Goal: Task Accomplishment & Management: Use online tool/utility

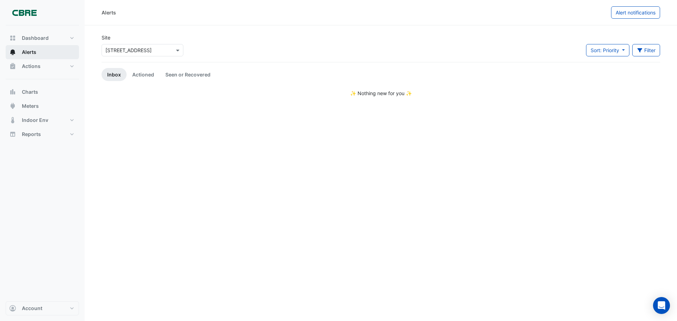
click at [36, 53] on button "Alerts" at bounding box center [42, 52] width 73 height 14
click at [137, 72] on link "Actioned" at bounding box center [143, 74] width 33 height 13
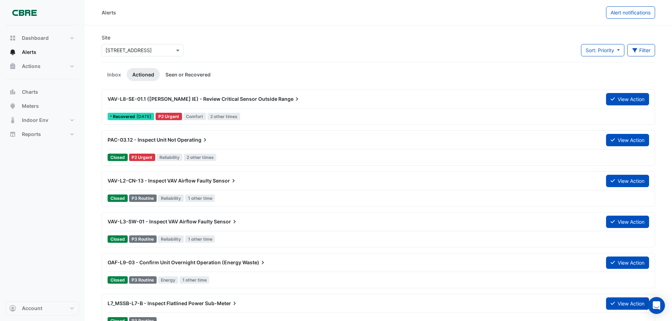
click at [185, 75] on link "Seen or Recovered" at bounding box center [188, 74] width 56 height 13
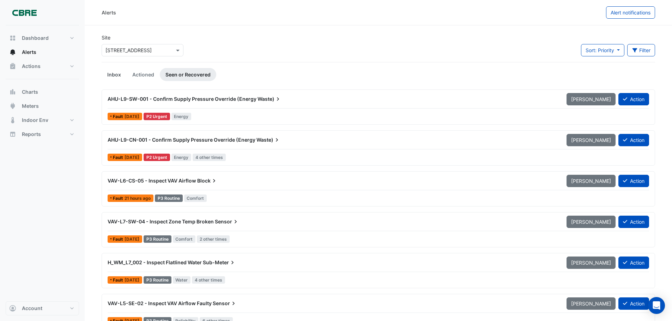
click at [116, 74] on link "Inbox" at bounding box center [114, 74] width 25 height 13
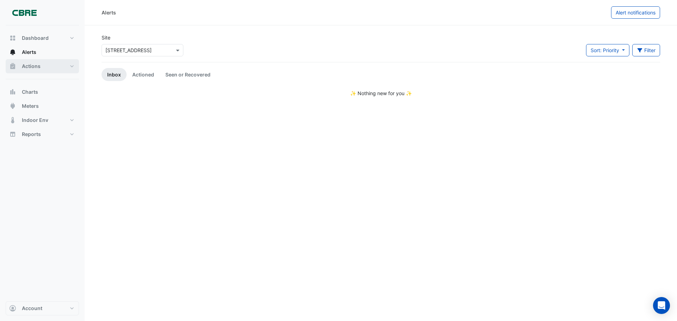
click at [35, 64] on span "Actions" at bounding box center [31, 66] width 19 height 7
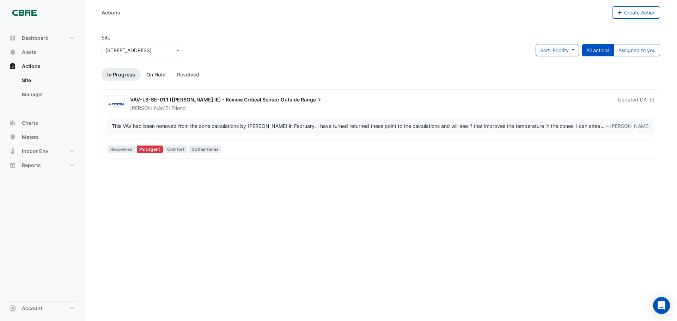
click at [164, 74] on link "On Hold" at bounding box center [156, 74] width 31 height 13
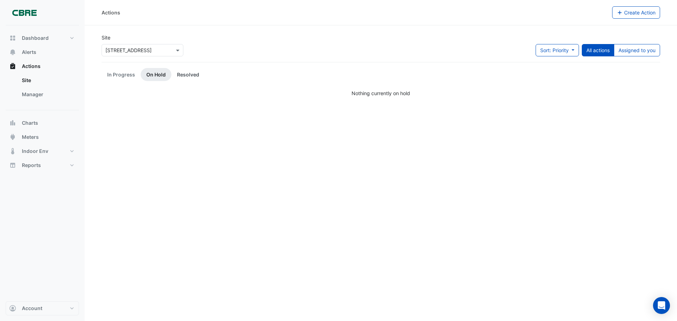
click at [185, 73] on link "Resolved" at bounding box center [188, 74] width 34 height 13
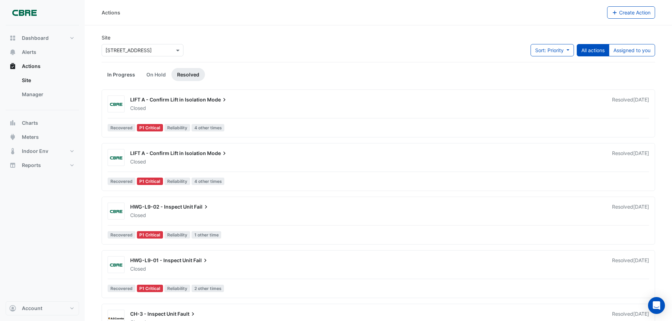
click at [116, 72] on link "In Progress" at bounding box center [121, 74] width 39 height 13
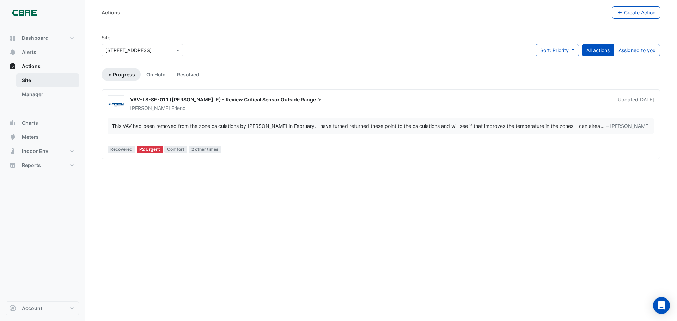
click at [31, 80] on link "Site" at bounding box center [47, 80] width 63 height 14
click at [28, 87] on link "Site" at bounding box center [47, 80] width 63 height 14
click at [28, 96] on link "Manager" at bounding box center [47, 94] width 63 height 14
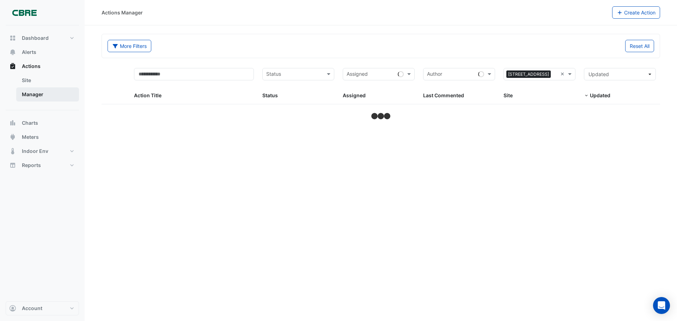
select select "***"
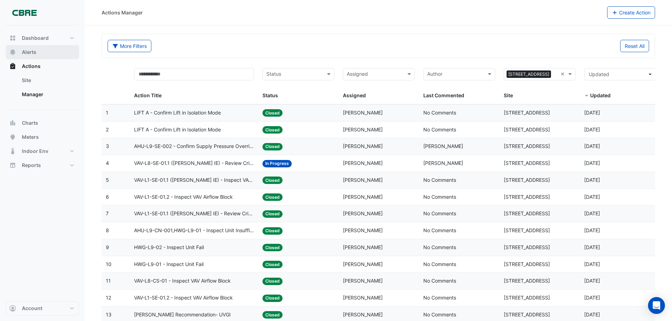
click at [25, 52] on span "Alerts" at bounding box center [29, 52] width 14 height 7
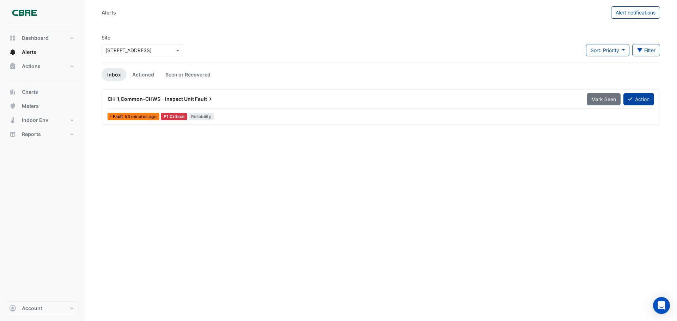
click at [631, 100] on icon at bounding box center [630, 99] width 4 height 5
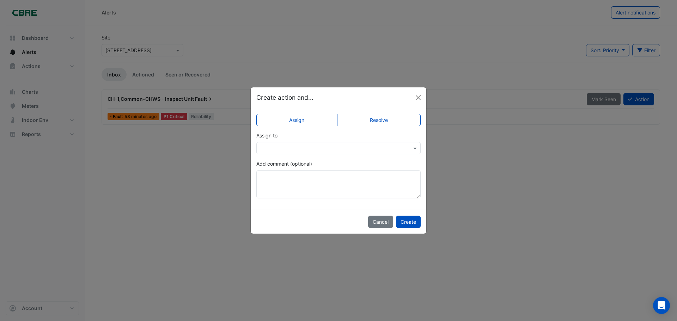
click at [281, 145] on input "text" at bounding box center [331, 148] width 142 height 7
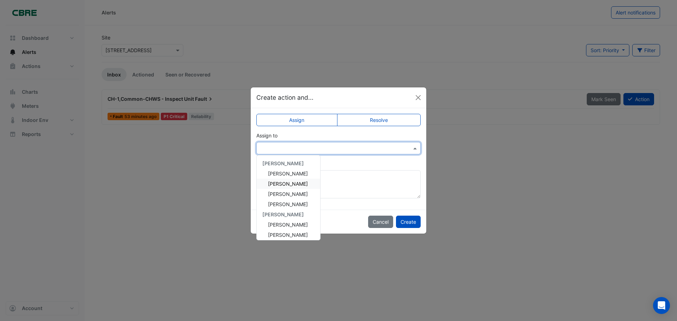
click at [298, 181] on span "[PERSON_NAME]" at bounding box center [288, 184] width 40 height 6
click at [413, 147] on span at bounding box center [416, 148] width 9 height 7
click at [305, 148] on input "text" at bounding box center [331, 148] width 142 height 7
click at [413, 156] on app-escalated-ticket-simple-upsert "Assign Resolve Assign to × [PERSON_NAME] [PERSON_NAME] [PERSON_NAME] [PERSON_NA…" at bounding box center [338, 158] width 164 height 79
drag, startPoint x: 355, startPoint y: 150, endPoint x: 249, endPoint y: 146, distance: 105.5
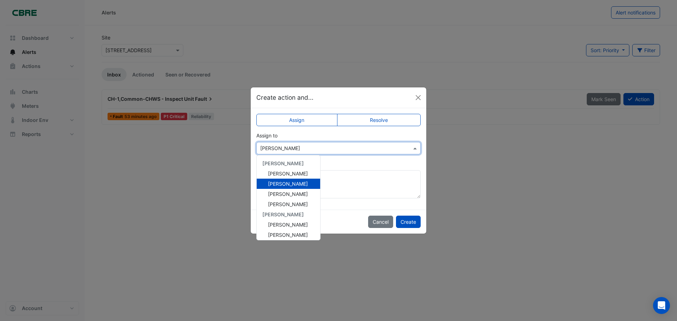
click at [250, 146] on ngb-modal-window "Create action and... Assign Resolve Assign to × [PERSON_NAME] [PERSON_NAME] [PE…" at bounding box center [338, 160] width 677 height 321
drag, startPoint x: 304, startPoint y: 146, endPoint x: 219, endPoint y: 145, distance: 84.6
click at [219, 145] on ngb-modal-window "Create action and... Assign Resolve Assign to × [PERSON_NAME] [PERSON_NAME] [PE…" at bounding box center [338, 160] width 677 height 321
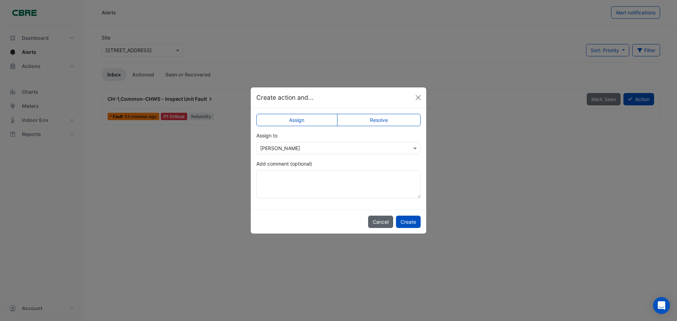
click at [378, 224] on button "Cancel" at bounding box center [380, 222] width 25 height 12
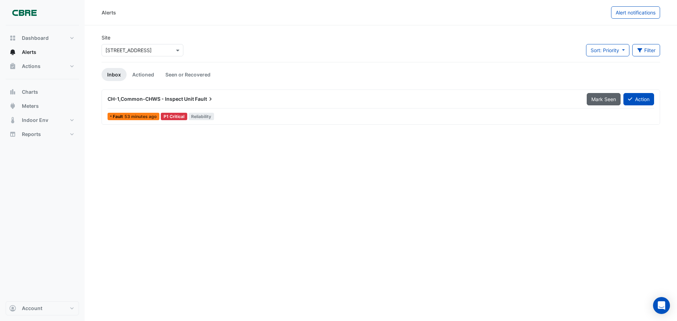
click at [606, 101] on span "Mark Seen" at bounding box center [603, 99] width 25 height 6
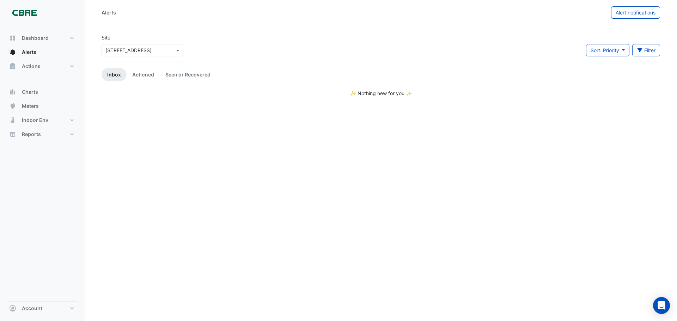
click at [187, 64] on app-alert-tickets "Site Select a Site × [STREET_ADDRESS] Sort: Priority Priority Updated Filter Ti…" at bounding box center [381, 65] width 559 height 63
click at [187, 72] on link "Seen or Recovered" at bounding box center [188, 74] width 56 height 13
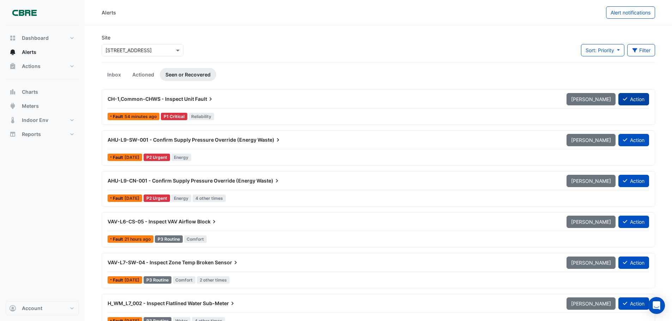
click at [628, 103] on button "Action" at bounding box center [633, 99] width 31 height 12
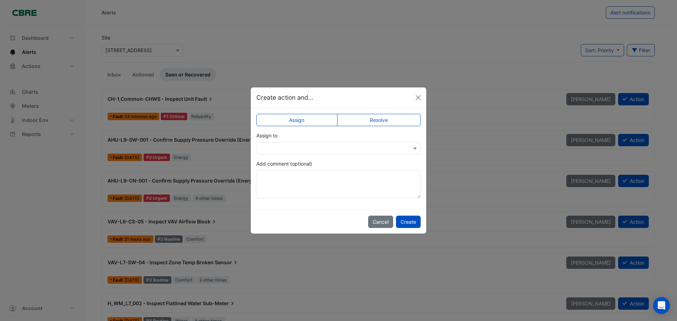
click at [371, 148] on input "text" at bounding box center [331, 148] width 142 height 7
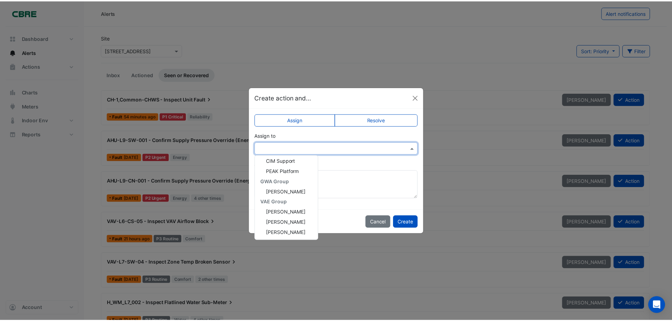
scroll to position [146, 0]
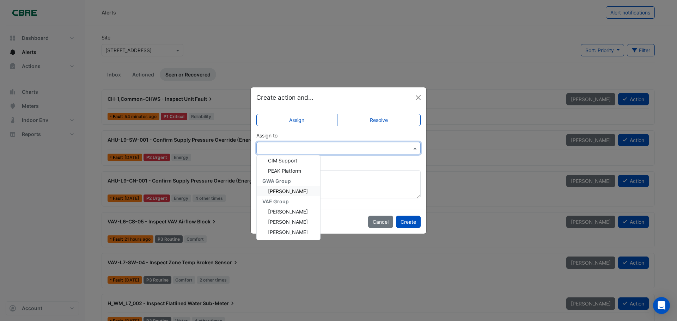
click at [454, 145] on ngb-modal-window "Create action and... Assign Resolve Assign to [PERSON_NAME] [PERSON_NAME] [PERS…" at bounding box center [338, 160] width 677 height 321
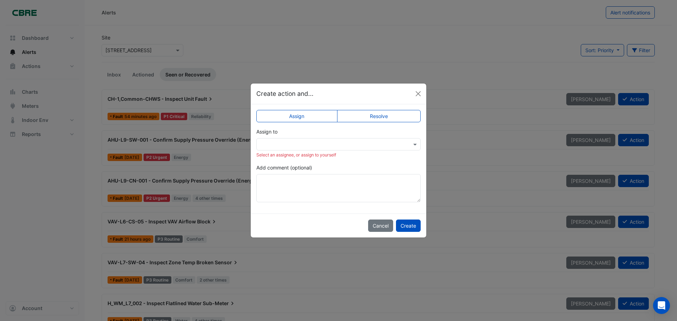
click at [391, 117] on label "Resolve" at bounding box center [379, 116] width 84 height 12
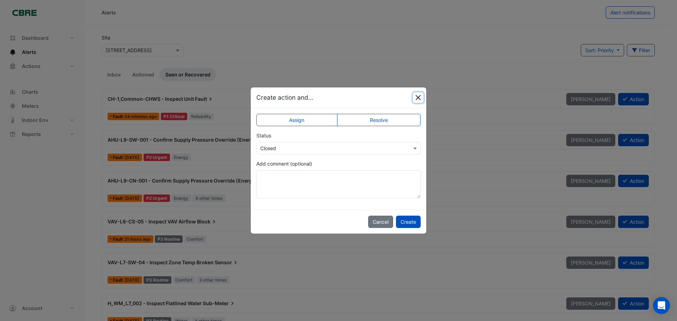
click at [417, 95] on button "Close" at bounding box center [418, 97] width 11 height 11
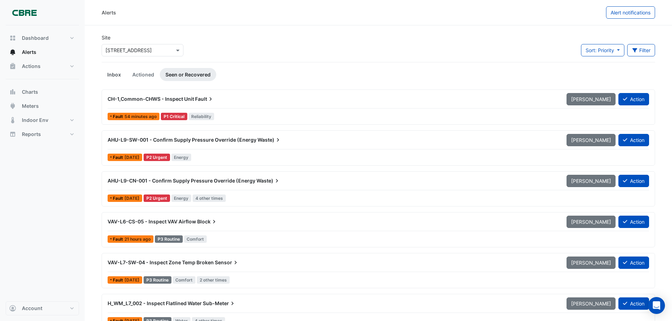
click at [113, 71] on link "Inbox" at bounding box center [114, 74] width 25 height 13
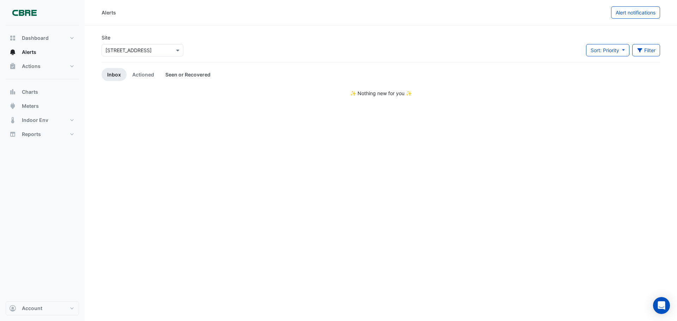
click at [203, 75] on link "Seen or Recovered" at bounding box center [188, 74] width 56 height 13
